Goal: Communication & Community: Answer question/provide support

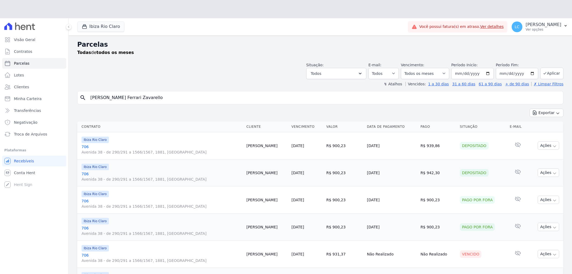
select select
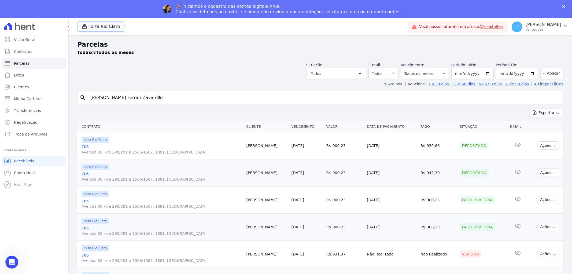
scroll to position [119, 0]
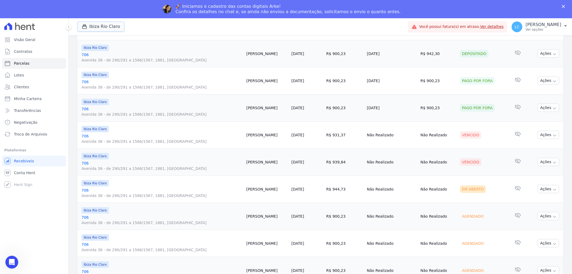
click at [103, 25] on button "Ibiza Rio Claro" at bounding box center [100, 26] width 47 height 10
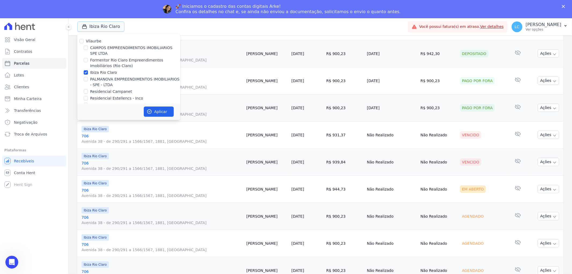
click at [103, 25] on button "Ibiza Rio Claro" at bounding box center [100, 26] width 47 height 10
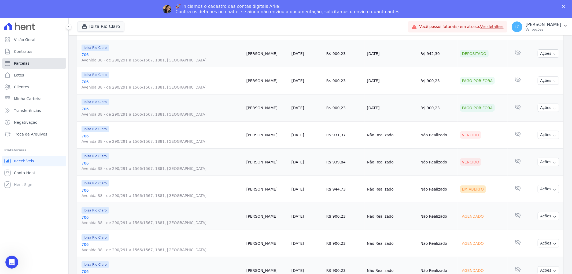
click at [35, 60] on link "Parcelas" at bounding box center [34, 63] width 64 height 11
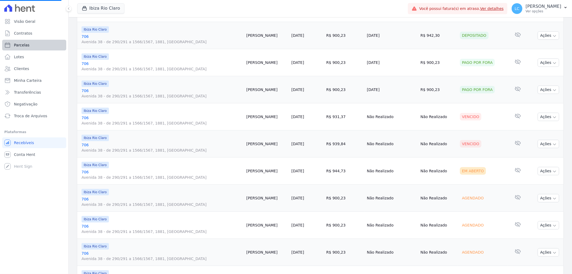
select select
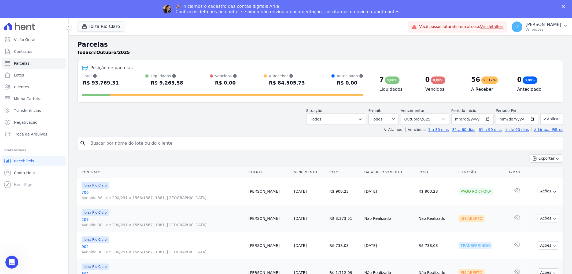
drag, startPoint x: 186, startPoint y: 143, endPoint x: -45, endPoint y: 138, distance: 230.4
click at [0, 138] on html "Visão Geral Contratos Parcelas Lotes Clientes Minha Carteira Transferências Neg…" at bounding box center [286, 146] width 572 height 292
paste input "[PERSON_NAME]"
type input "[PERSON_NAME]"
select select
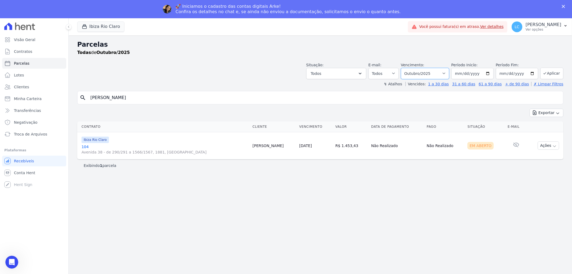
click at [447, 75] on select "Filtrar por período ──────── Todos os meses Abril/2023 Maio/2023 Junho/2023 Jul…" at bounding box center [425, 73] width 48 height 11
select select "all"
click at [409, 68] on select "Filtrar por período ──────── Todos os meses Abril/2023 Maio/2023 Junho/2023 Jul…" at bounding box center [425, 73] width 48 height 11
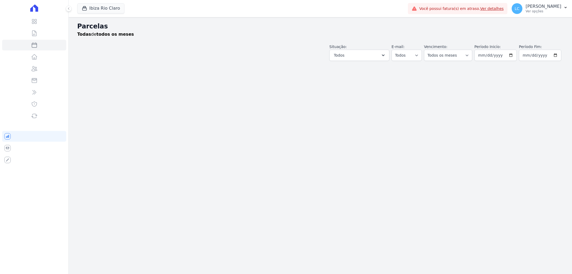
select select
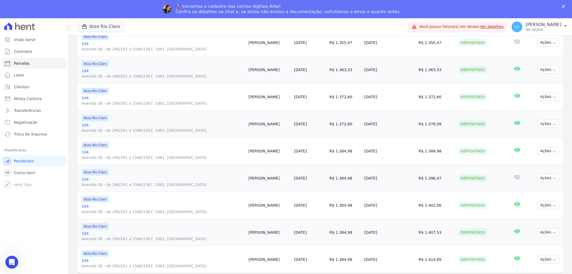
scroll to position [541, 0]
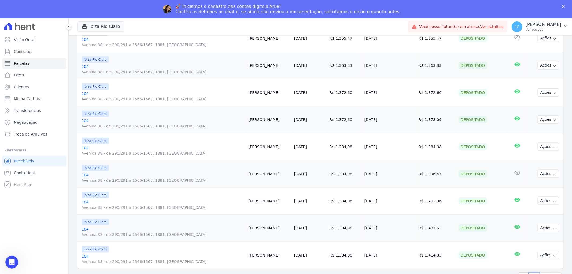
click at [540, 271] on div "Próximo › Exibindo 1 a 25 de 35 resultados. 1 2" at bounding box center [320, 277] width 486 height 17
click at [540, 272] on link "2" at bounding box center [546, 277] width 12 height 10
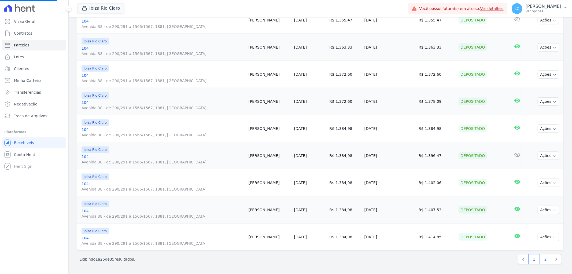
select select
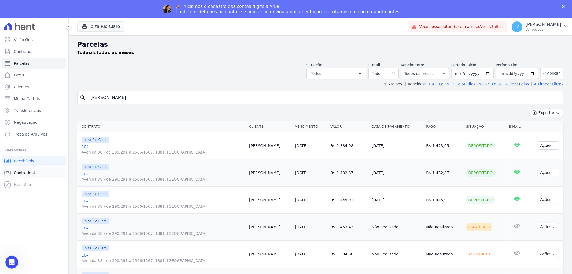
click at [26, 171] on span "Conta Hent" at bounding box center [24, 172] width 21 height 5
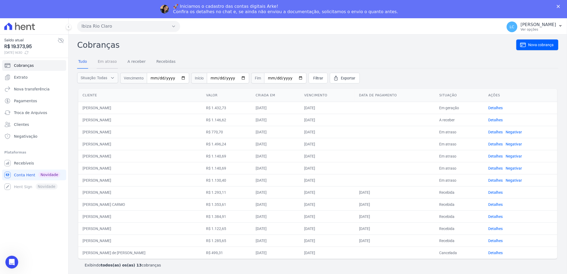
click at [105, 60] on link "Em atraso" at bounding box center [107, 62] width 21 height 14
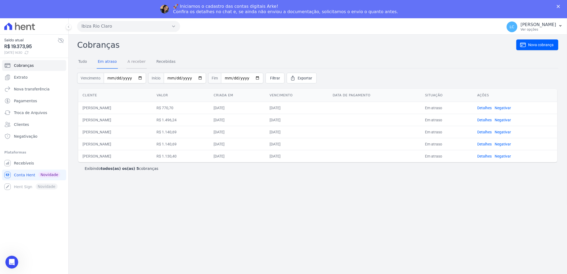
click at [131, 62] on link "A receber" at bounding box center [137, 62] width 20 height 14
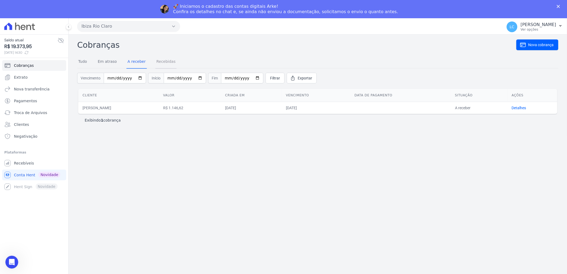
click at [156, 61] on link "Recebidas" at bounding box center [166, 62] width 21 height 14
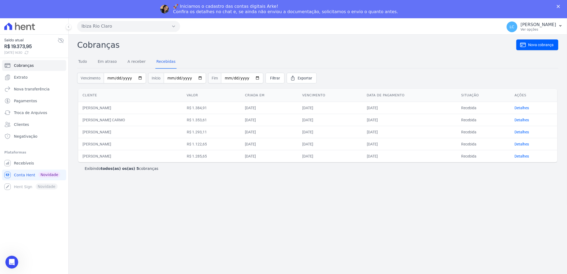
click at [82, 47] on h2 "Cobranças" at bounding box center [296, 45] width 439 height 12
click at [12, 260] on icon "Abertura do Messenger da Intercom" at bounding box center [11, 261] width 9 height 9
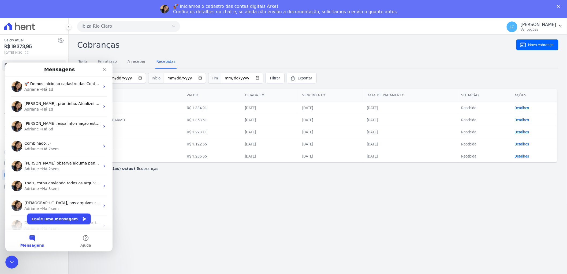
click at [56, 214] on button "Envie uma mensagem" at bounding box center [59, 218] width 64 height 11
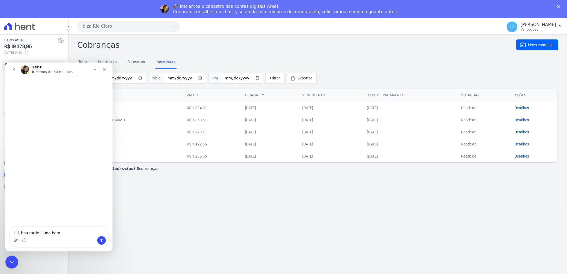
type textarea "Oii, boa tarde! Tudo bem?"
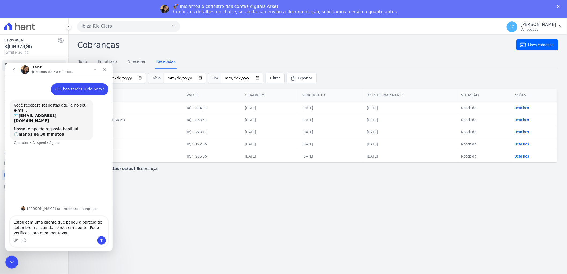
type textarea "Estou com uma cliente que pagou a parcela de setembro mais ainda consta em aber…"
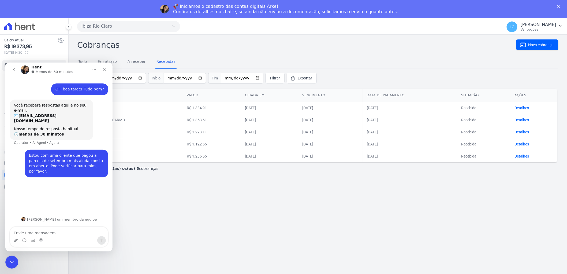
type textarea "[PERSON_NAME]"
type textarea "Ibiza"
click at [424, 196] on div "Cobranças Nova cobrança Tudo Em atraso A receber Recebidas Vencimento Início Fi…" at bounding box center [318, 163] width 499 height 257
click at [157, 53] on div "Cobranças Nova cobrança Tudo Em atraso A receber Recebidas Vencimento Início Fi…" at bounding box center [318, 107] width 482 height 137
click at [75, 66] on div "Hent Menos de 30 minutos" at bounding box center [55, 69] width 68 height 9
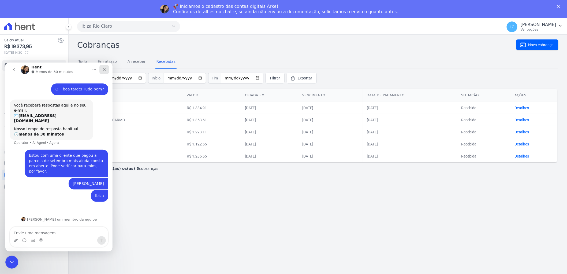
click at [105, 68] on icon "Fechar" at bounding box center [104, 69] width 4 height 4
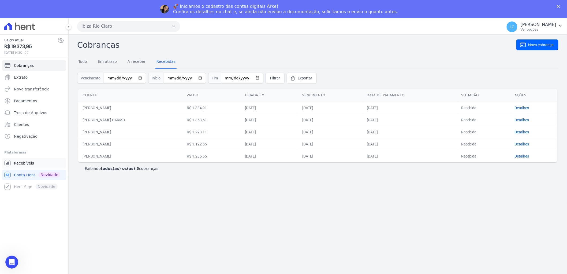
click at [35, 162] on link "Recebíveis" at bounding box center [34, 163] width 64 height 11
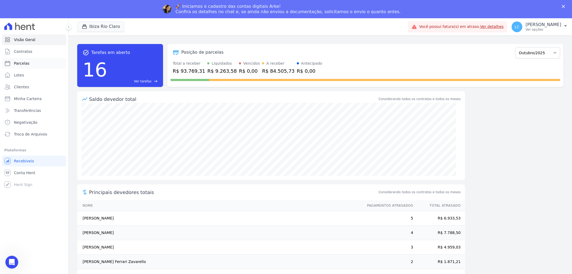
click at [36, 60] on link "Parcelas" at bounding box center [34, 63] width 64 height 11
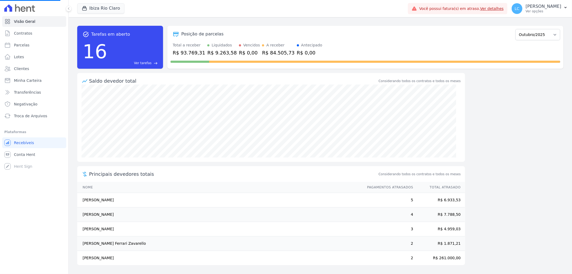
select select
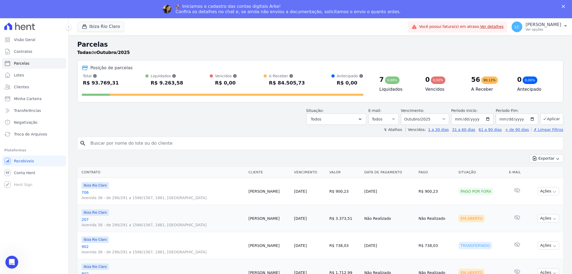
click at [183, 143] on input "search" at bounding box center [324, 143] width 474 height 11
paste input "[PERSON_NAME]"
type input "[PERSON_NAME]"
select select
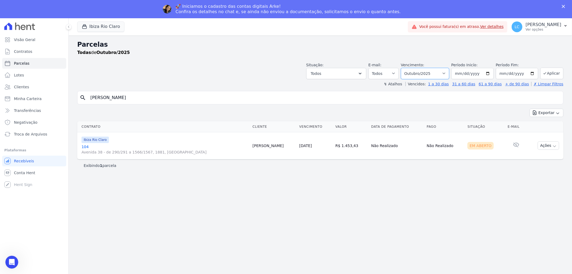
click at [446, 73] on select "Filtrar por período ──────── Todos os meses Abril/2023 Maio/2023 Junho/2023 Jul…" at bounding box center [425, 73] width 48 height 11
select select "all"
click at [409, 68] on select "Filtrar por período ──────── Todos os meses Abril/2023 Maio/2023 Junho/2023 Jul…" at bounding box center [425, 73] width 48 height 11
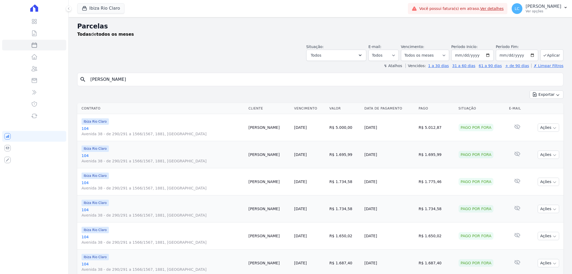
select select
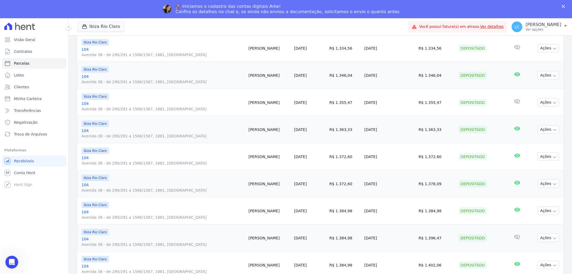
scroll to position [541, 0]
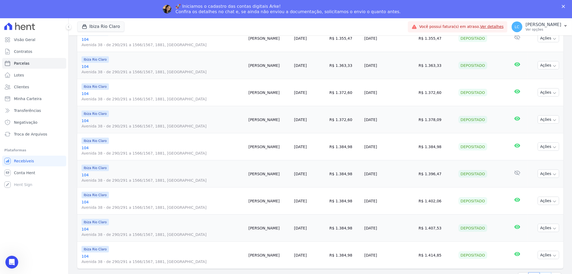
click at [540, 272] on link "2" at bounding box center [546, 277] width 12 height 10
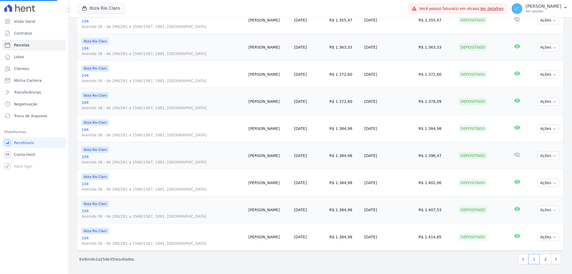
select select
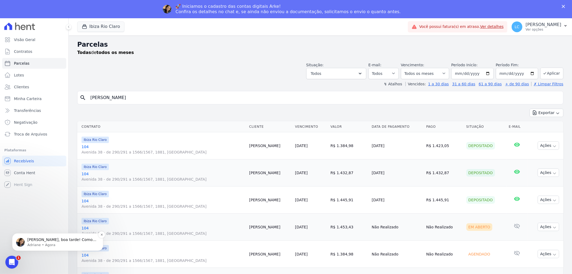
click at [50, 243] on p "Adriane • Agora" at bounding box center [61, 244] width 69 height 5
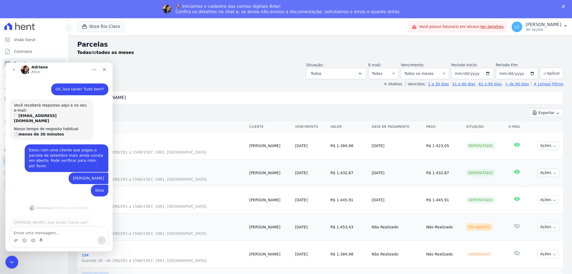
scroll to position [1, 0]
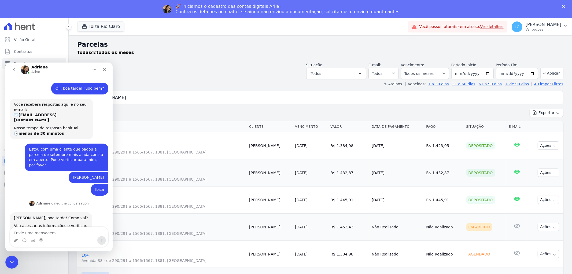
click at [49, 232] on textarea "Envie uma mensagem..." at bounding box center [59, 231] width 98 height 9
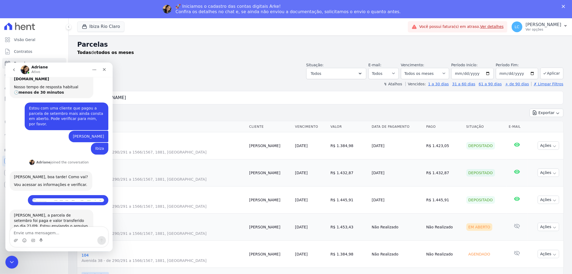
scroll to position [61, 0]
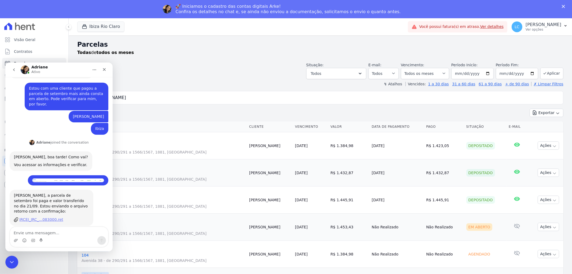
click at [44, 216] on div "IRCEI_IRC_...083000.ret" at bounding box center [41, 219] width 44 height 6
drag, startPoint x: 33, startPoint y: 224, endPoint x: 32, endPoint y: 227, distance: 3.1
click at [32, 226] on div "Oii, boa tarde! Tudo bem? Larissa • Há 17min Você receberá respostas aqui e no …" at bounding box center [58, 164] width 107 height 174
click at [29, 230] on textarea "Envie uma mensagem..." at bounding box center [59, 231] width 98 height 9
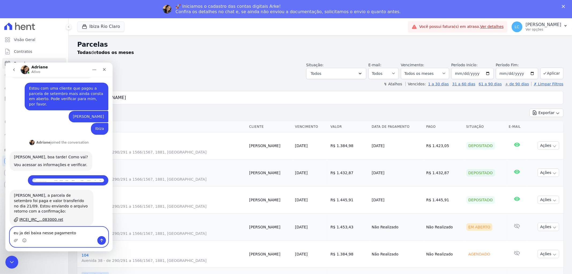
type textarea "eu ja dei baixa nesse pagamento"
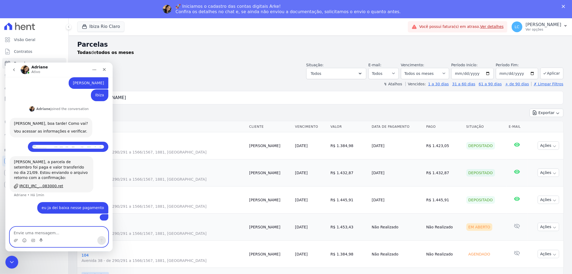
scroll to position [116, 0]
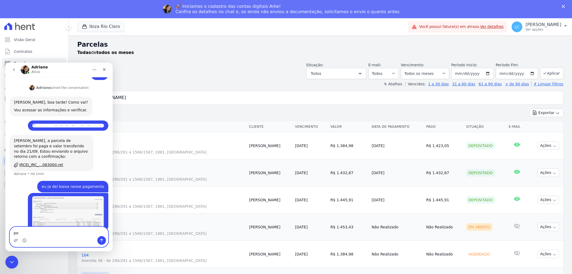
type textarea "p"
type textarea "porque sera que esta constando em aberto aindas"
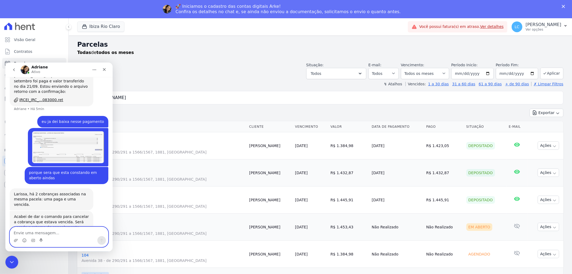
scroll to position [183, 0]
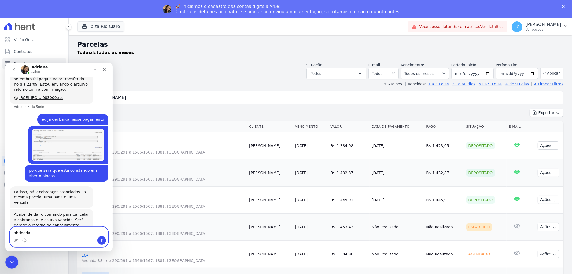
type textarea "obrigadaa"
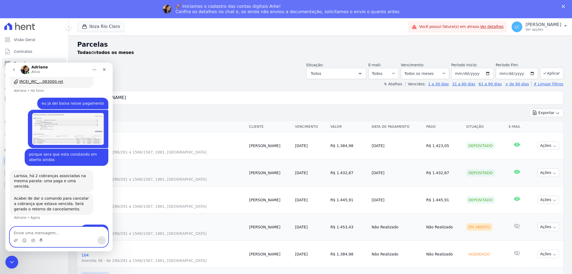
scroll to position [199, 0]
type textarea "sera que todos foram gerados 2 cobranças"
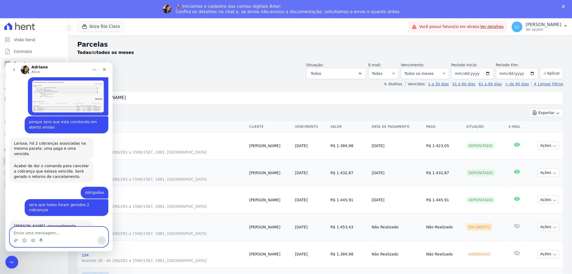
scroll to position [237, 0]
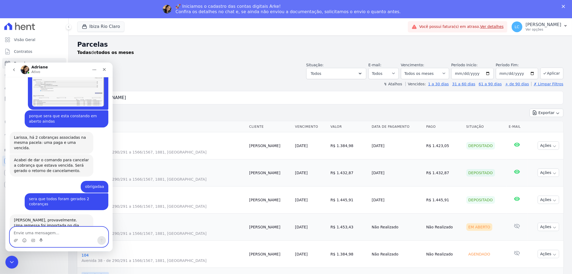
click at [41, 230] on textarea "Envie uma mensagem..." at bounding box center [59, 231] width 98 height 9
type textarea "ai jesus"
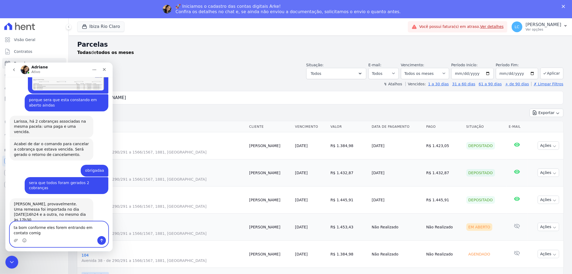
scroll to position [259, 0]
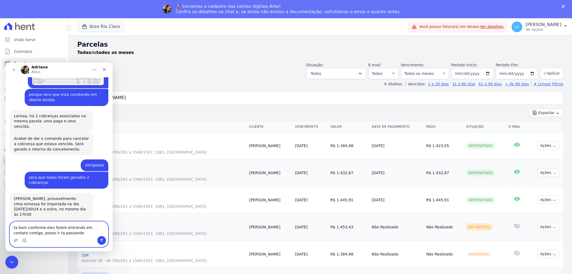
type textarea "ta bom conforme eles forem entrando em contato comigo, posso ir ta passando?"
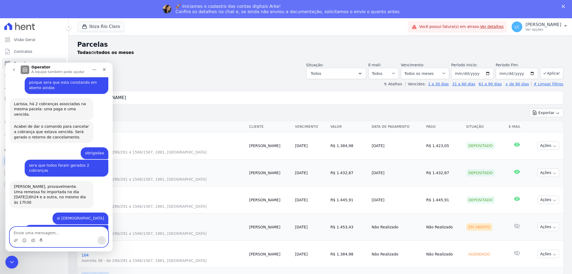
scroll to position [287, 0]
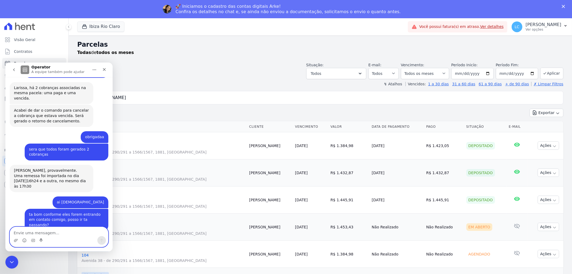
click at [43, 232] on textarea "Envie uma mensagem..." at bounding box center [59, 231] width 98 height 9
type textarea "Obrigadaaa"
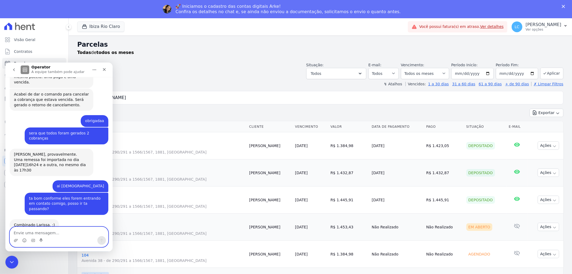
scroll to position [302, 0]
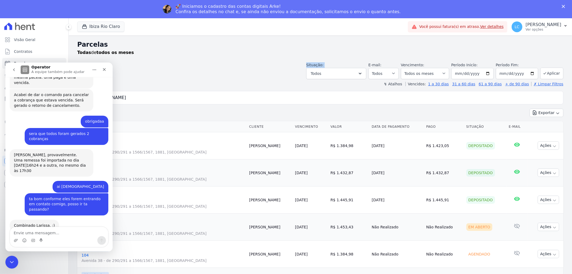
click at [158, 70] on div "Situação: Agendado Em Aberto Pago Processando Cancelado Vencido Transferindo De…" at bounding box center [320, 69] width 486 height 19
click at [103, 65] on div "Fechar" at bounding box center [104, 69] width 10 height 10
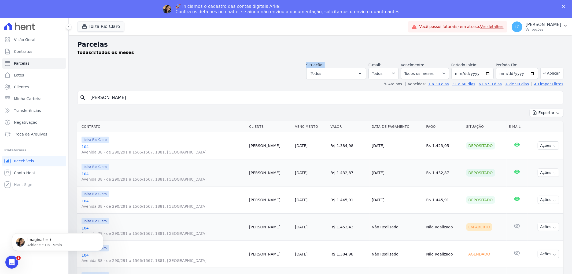
scroll to position [0, 0]
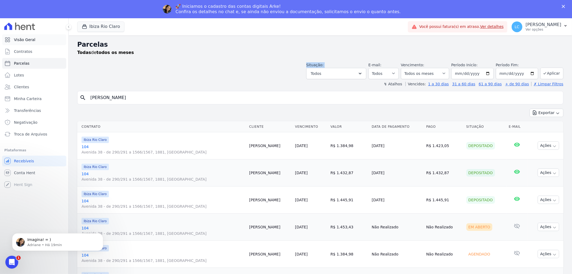
click at [28, 42] on span "Visão Geral" at bounding box center [24, 39] width 21 height 5
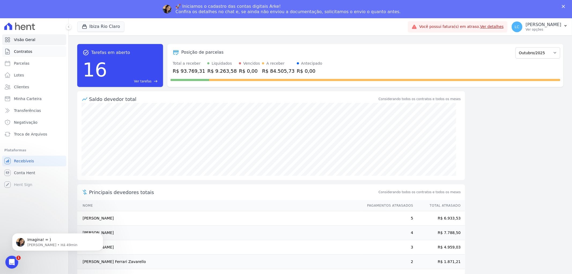
click at [35, 51] on link "Contratos" at bounding box center [34, 51] width 64 height 11
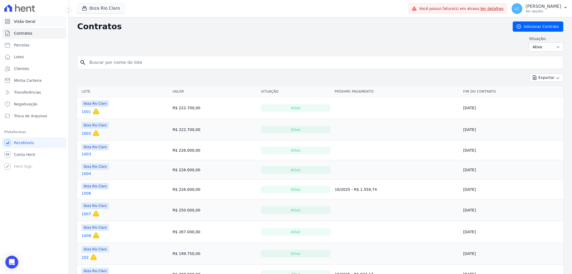
click at [24, 21] on span "Visão Geral" at bounding box center [24, 21] width 21 height 5
